Goal: Check status

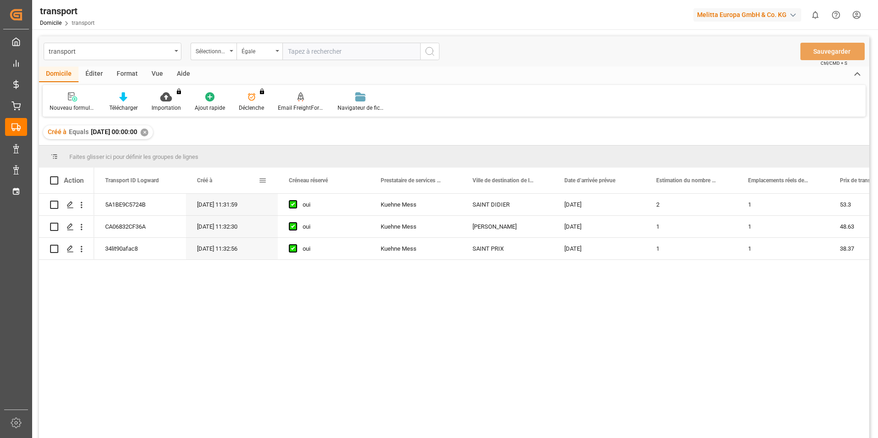
click at [260, 181] on span at bounding box center [262, 180] width 8 height 8
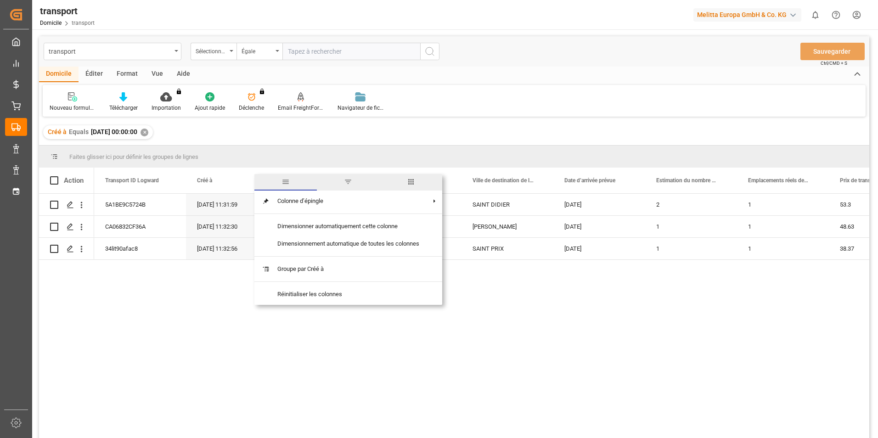
click at [359, 183] on span "filtre" at bounding box center [348, 182] width 62 height 17
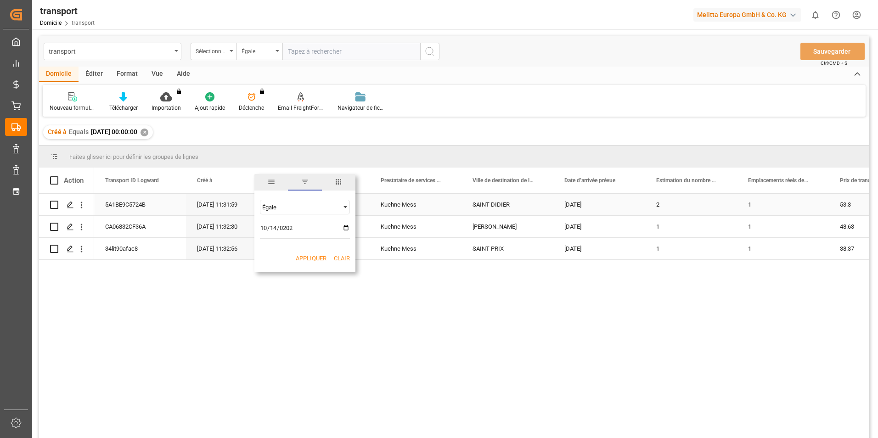
type input "[DATE]"
click at [326, 261] on button "Appliquer" at bounding box center [311, 258] width 31 height 9
